Goal: Use online tool/utility: Utilize a website feature to perform a specific function

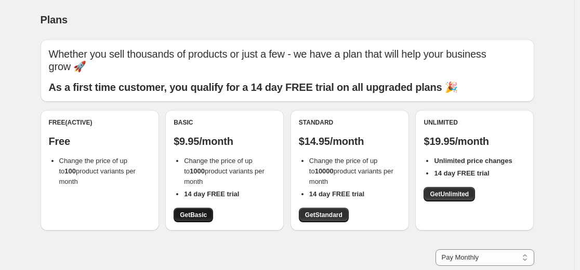
click at [192, 211] on link "Get Basic" at bounding box center [193, 215] width 39 height 15
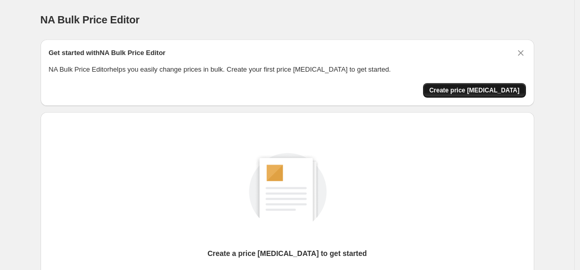
click at [480, 89] on span "Create price [MEDICAL_DATA]" at bounding box center [474, 90] width 90 height 8
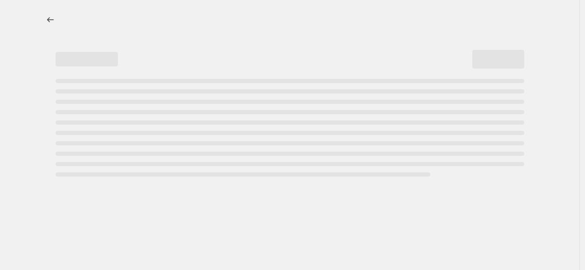
select select "percentage"
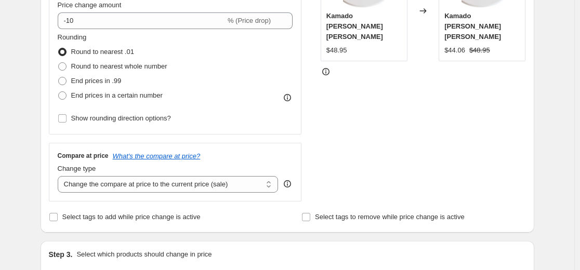
scroll to position [208, 0]
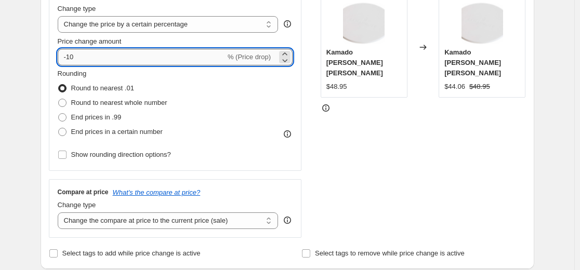
click at [136, 56] on input "-10" at bounding box center [142, 57] width 168 height 17
type input "-1"
type input "-50"
click at [397, 118] on div "STOREFRONT EXAMPLE [PERSON_NAME] [PERSON_NAME] $48.95 Changed to [PERSON_NAME] …" at bounding box center [423, 110] width 205 height 255
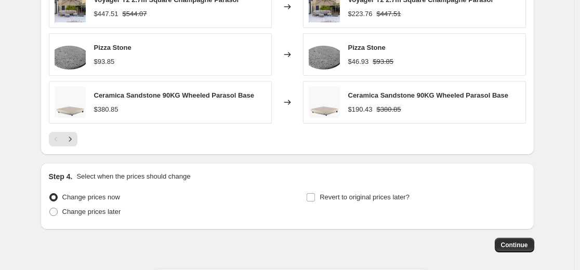
scroll to position [772, 0]
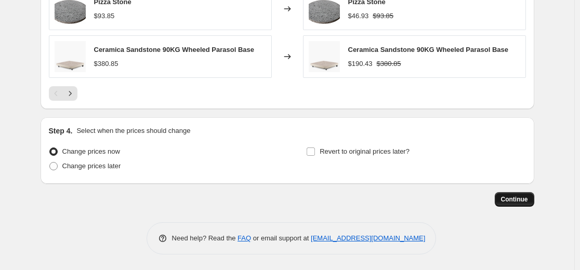
click at [528, 203] on span "Continue" at bounding box center [514, 199] width 27 height 8
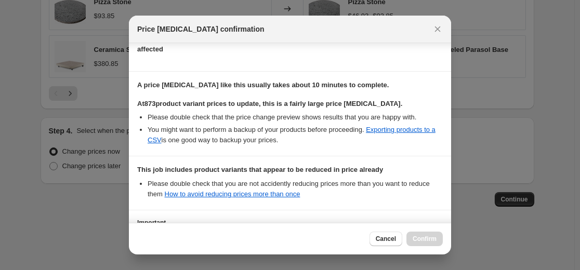
scroll to position [224, 0]
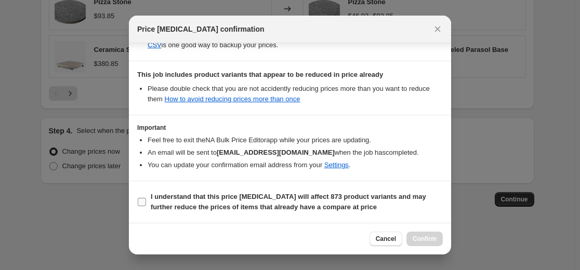
click at [173, 196] on b "I understand that this price [MEDICAL_DATA] will affect 873 product variants an…" at bounding box center [288, 202] width 275 height 18
click at [146, 198] on input "I understand that this price [MEDICAL_DATA] will affect 873 product variants an…" at bounding box center [142, 202] width 8 height 8
checkbox input "true"
click at [423, 238] on span "Confirm" at bounding box center [425, 239] width 24 height 8
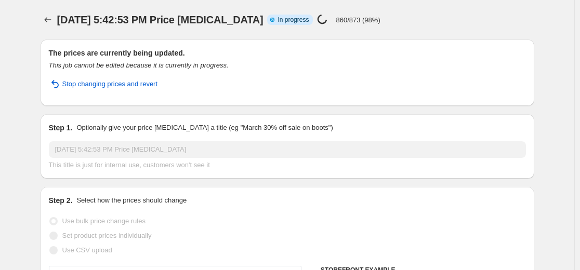
select select "percentage"
